Goal: Transaction & Acquisition: Purchase product/service

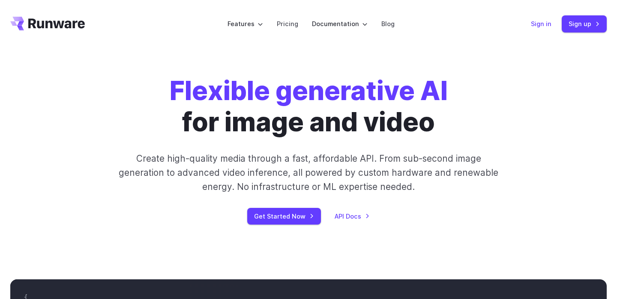
click at [545, 24] on link "Sign in" at bounding box center [540, 24] width 21 height 10
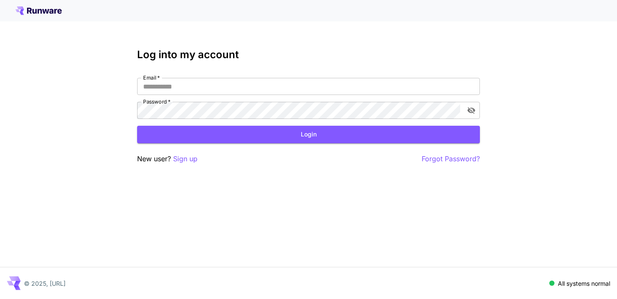
click at [261, 95] on div "Email   * Email   * Password   * Password   *" at bounding box center [308, 98] width 343 height 41
click at [261, 90] on input "Email   *" at bounding box center [308, 86] width 343 height 17
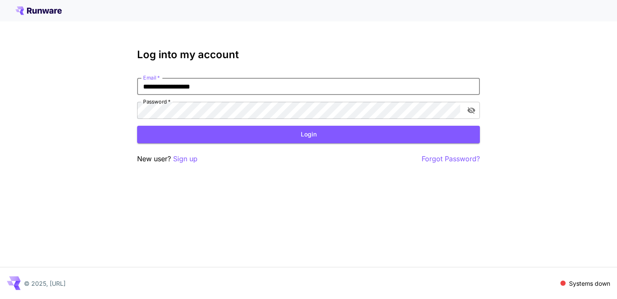
type input "**********"
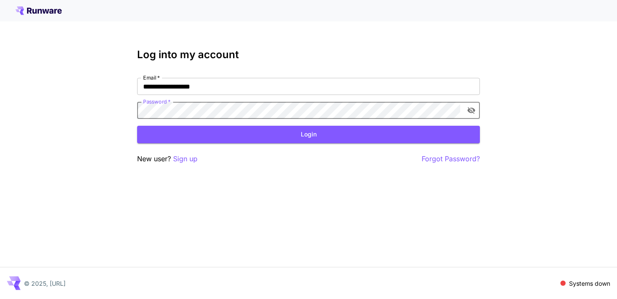
click button "Login" at bounding box center [308, 135] width 343 height 18
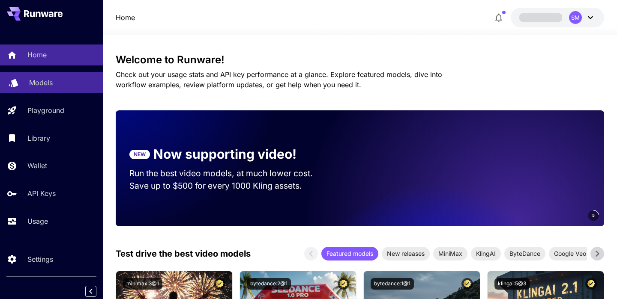
click at [49, 88] on p "Models" at bounding box center [41, 82] width 24 height 10
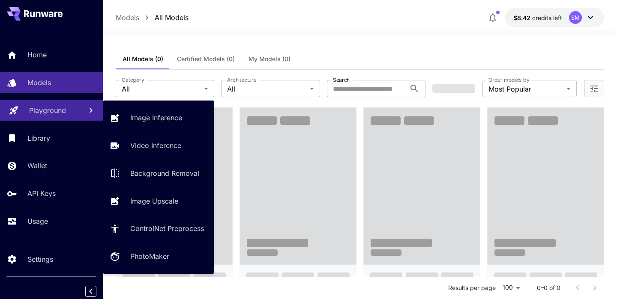
click at [47, 108] on p "Playground" at bounding box center [47, 110] width 37 height 10
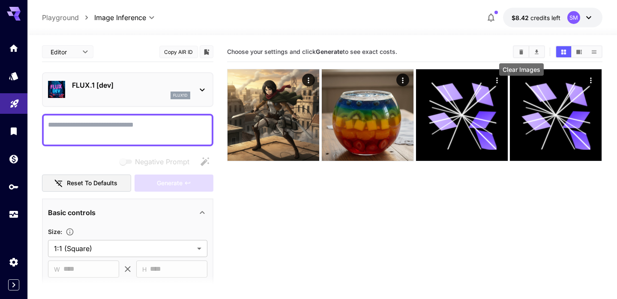
click at [518, 52] on icon "Clear Images" at bounding box center [521, 52] width 6 height 6
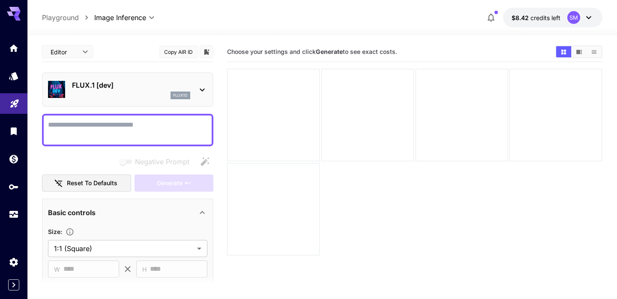
click at [134, 85] on p "FLUX.1 [dev]" at bounding box center [131, 85] width 118 height 10
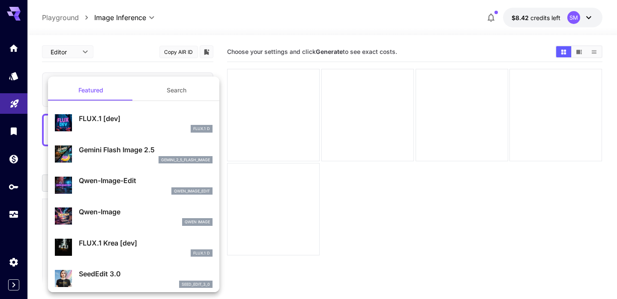
click at [143, 153] on p "Gemini Flash Image 2.5" at bounding box center [146, 150] width 134 height 10
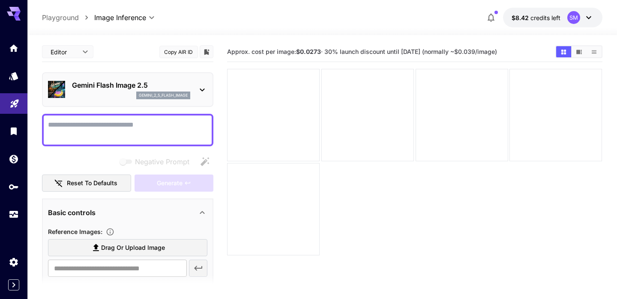
click at [136, 86] on p "Gemini Flash Image 2.5" at bounding box center [131, 85] width 118 height 10
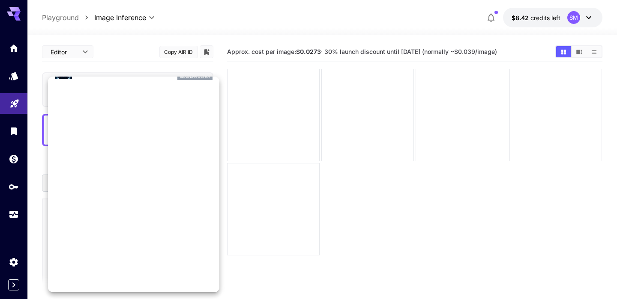
scroll to position [477, 0]
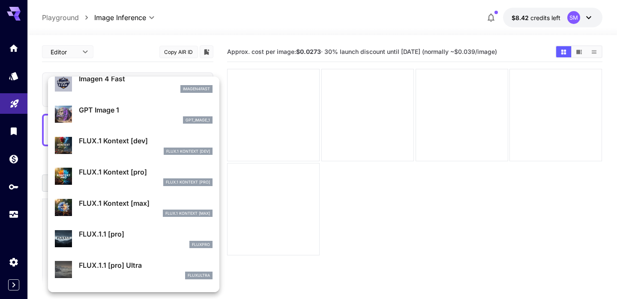
click at [365, 197] on div at bounding box center [308, 149] width 617 height 299
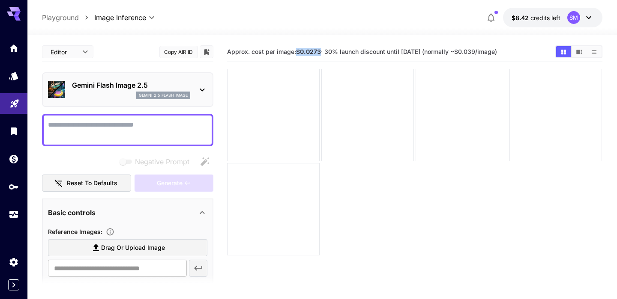
drag, startPoint x: 298, startPoint y: 51, endPoint x: 321, endPoint y: 51, distance: 23.5
click at [321, 51] on b "$0.0273" at bounding box center [308, 51] width 25 height 7
copy b "$0.0273"
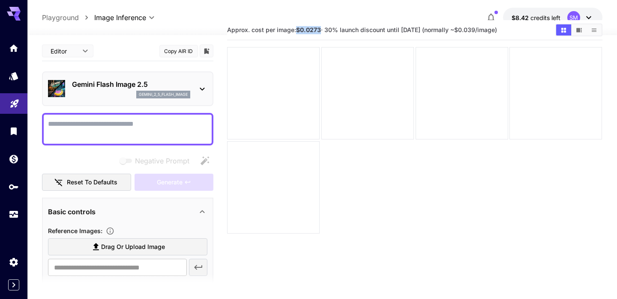
scroll to position [0, 0]
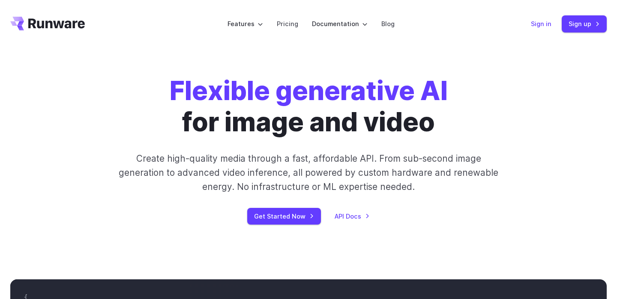
click at [536, 24] on link "Sign in" at bounding box center [540, 24] width 21 height 10
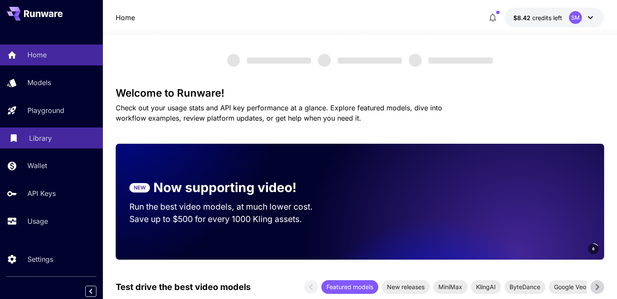
click at [63, 135] on div "Library" at bounding box center [62, 138] width 67 height 10
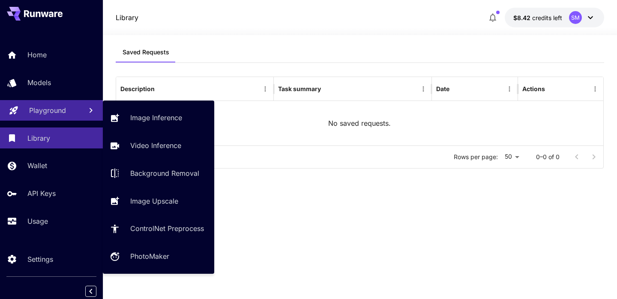
click at [69, 119] on link "Playground" at bounding box center [51, 110] width 103 height 21
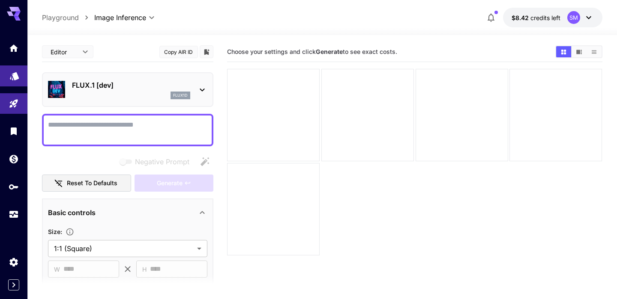
click at [16, 71] on icon "Models" at bounding box center [14, 73] width 9 height 8
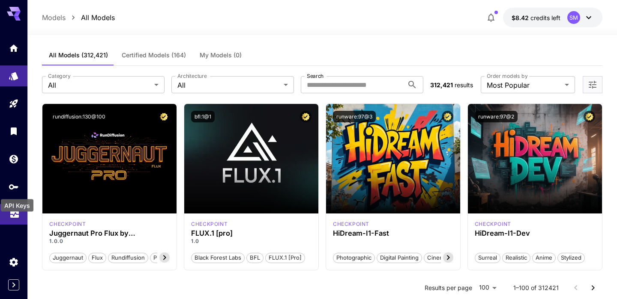
scroll to position [5, 0]
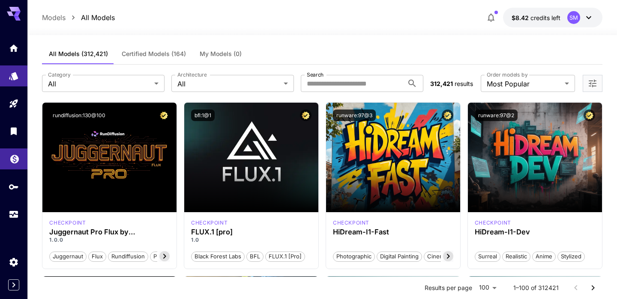
click at [20, 160] on link at bounding box center [13, 159] width 27 height 21
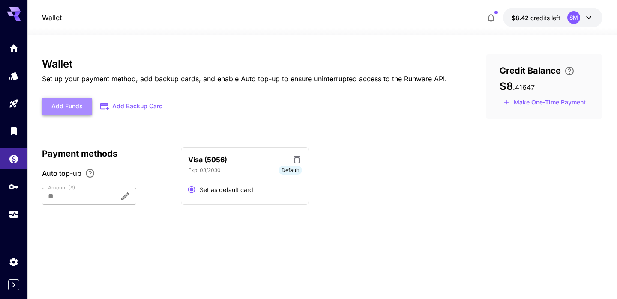
click at [76, 108] on button "Add Funds" at bounding box center [67, 107] width 50 height 18
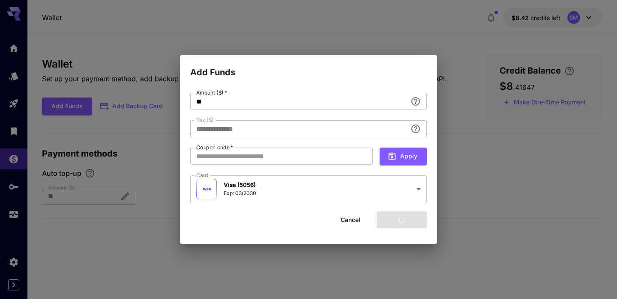
click at [327, 27] on div "**********" at bounding box center [308, 149] width 617 height 299
type input "****"
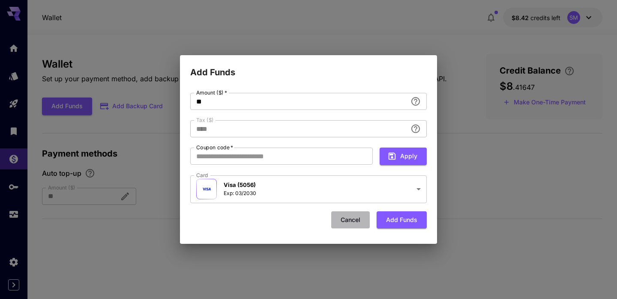
drag, startPoint x: 347, startPoint y: 220, endPoint x: 342, endPoint y: 217, distance: 5.6
click at [348, 220] on button "Cancel" at bounding box center [350, 220] width 39 height 18
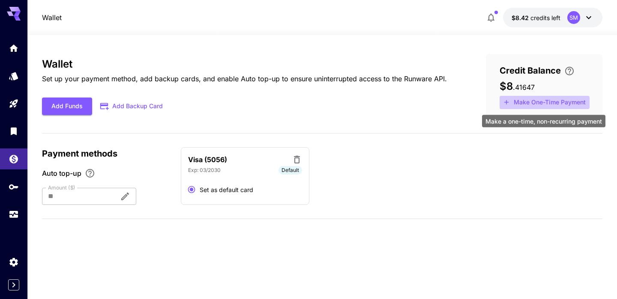
click at [559, 104] on button "Make One-Time Payment" at bounding box center [544, 102] width 90 height 13
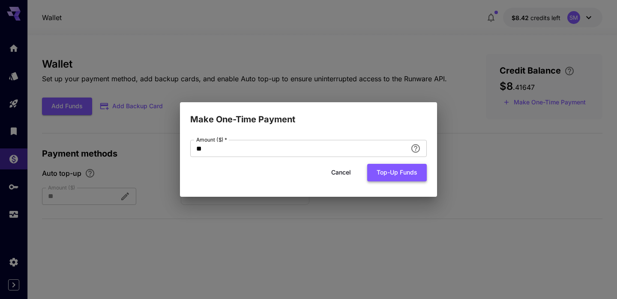
click at [404, 179] on button "Top-up funds" at bounding box center [397, 173] width 60 height 18
